Goal: Task Accomplishment & Management: Manage account settings

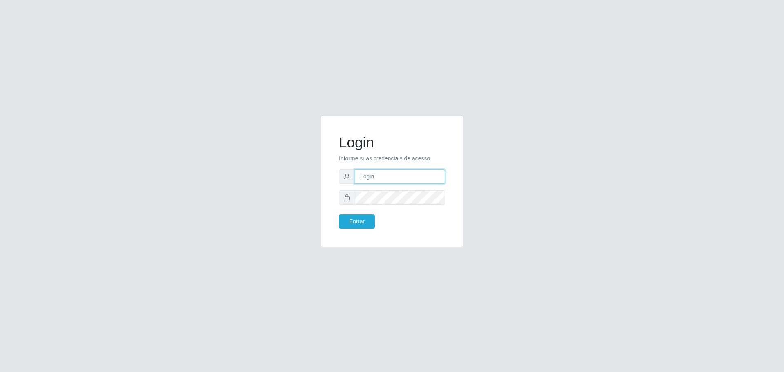
type input "[EMAIL_ADDRESS][DOMAIN_NAME]"
click at [327, 221] on div "Login Informe suas credenciais de acesso [EMAIL_ADDRESS][DOMAIN_NAME] Entrar" at bounding box center [392, 182] width 143 height 132
drag, startPoint x: 336, startPoint y: 225, endPoint x: 342, endPoint y: 225, distance: 5.7
click at [337, 225] on div "Entrar" at bounding box center [362, 221] width 59 height 14
click at [344, 223] on button "Entrar" at bounding box center [357, 221] width 36 height 14
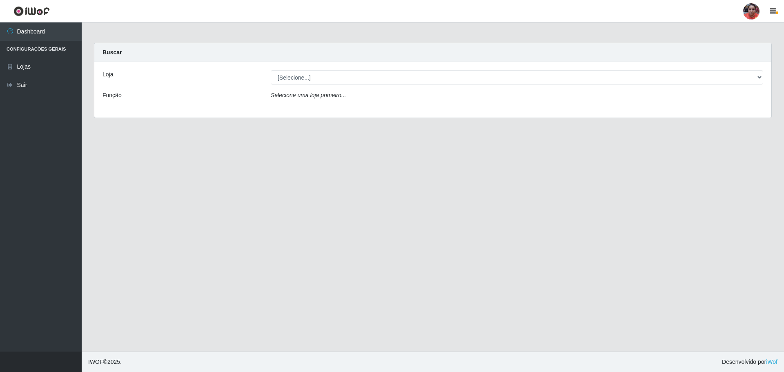
click at [744, 156] on main "Carregando... Buscar Loja [Selecione...] Mar Vermelho - Loja 05 Função Selecion…" at bounding box center [433, 186] width 703 height 329
click at [763, 73] on div "[Selecione...] Mar Vermelho - Loja 05" at bounding box center [517, 77] width 505 height 14
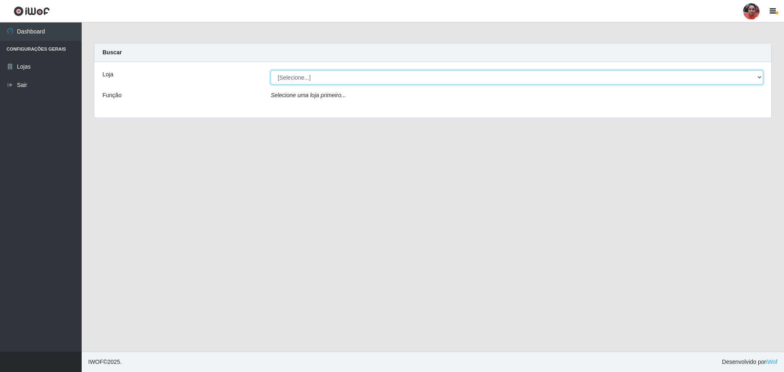
click at [761, 76] on select "[Selecione...] Mar Vermelho - Loja 05" at bounding box center [517, 77] width 493 height 14
select select "252"
click at [271, 70] on select "[Selecione...] Mar Vermelho - Loja 05" at bounding box center [517, 77] width 493 height 14
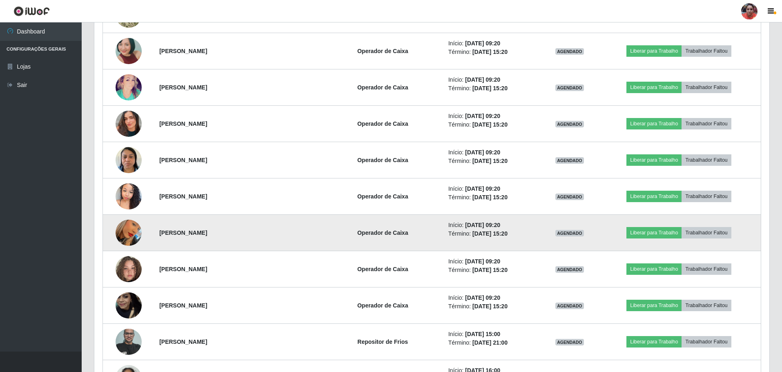
scroll to position [1103, 0]
